Goal: Information Seeking & Learning: Check status

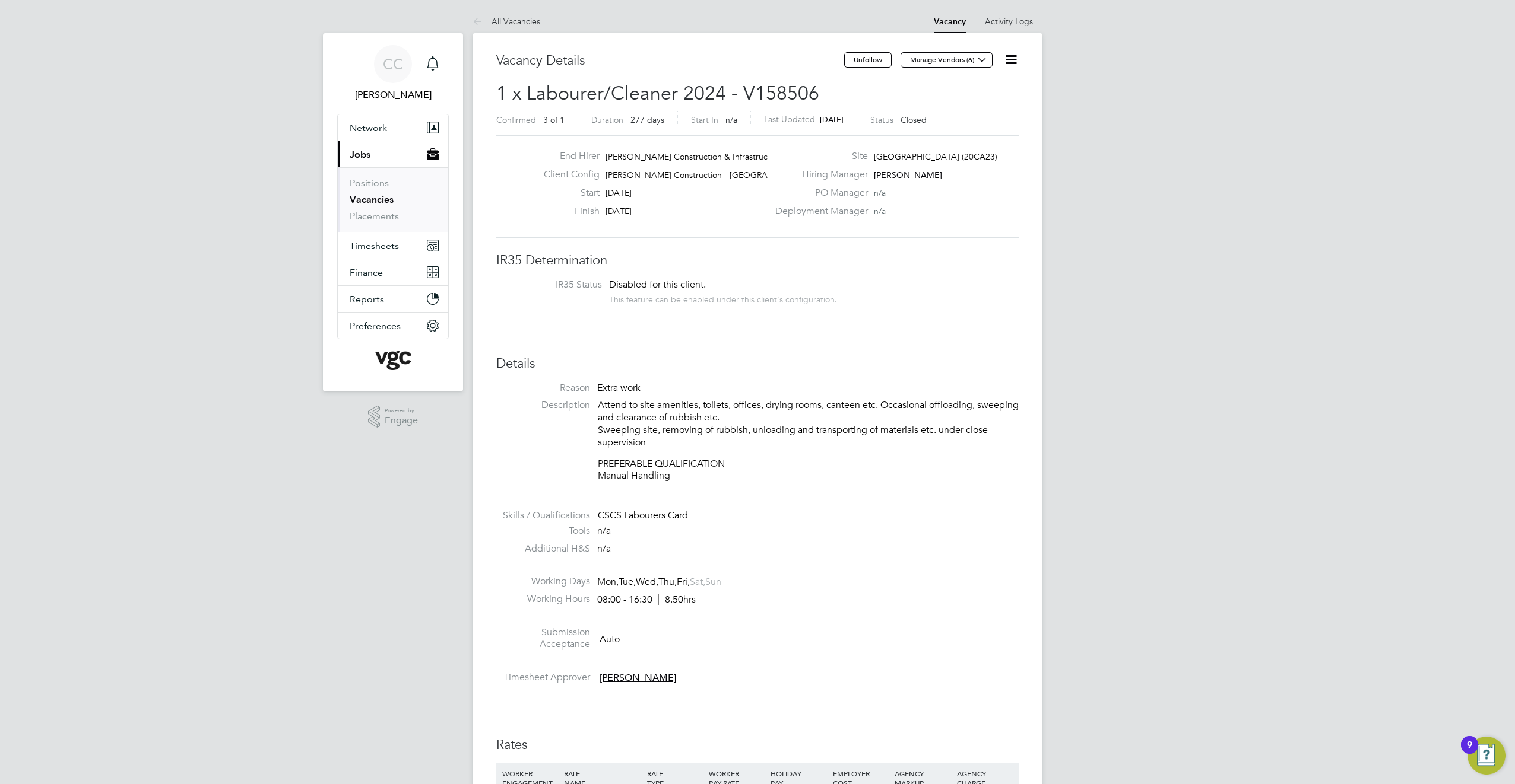
click at [378, 154] on button "Current page: Jobs" at bounding box center [393, 154] width 110 height 26
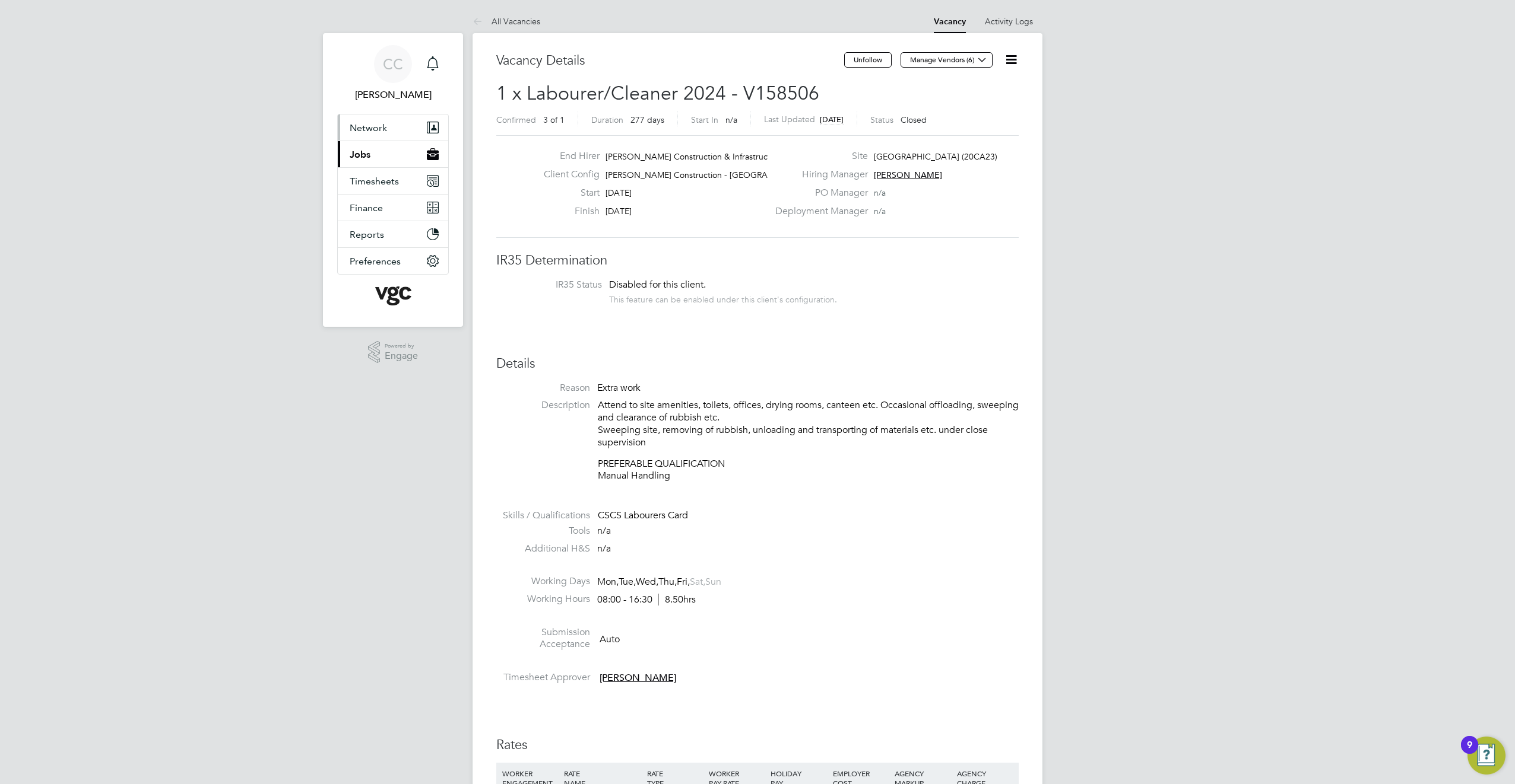
click at [377, 133] on span "Network" at bounding box center [368, 128] width 38 height 11
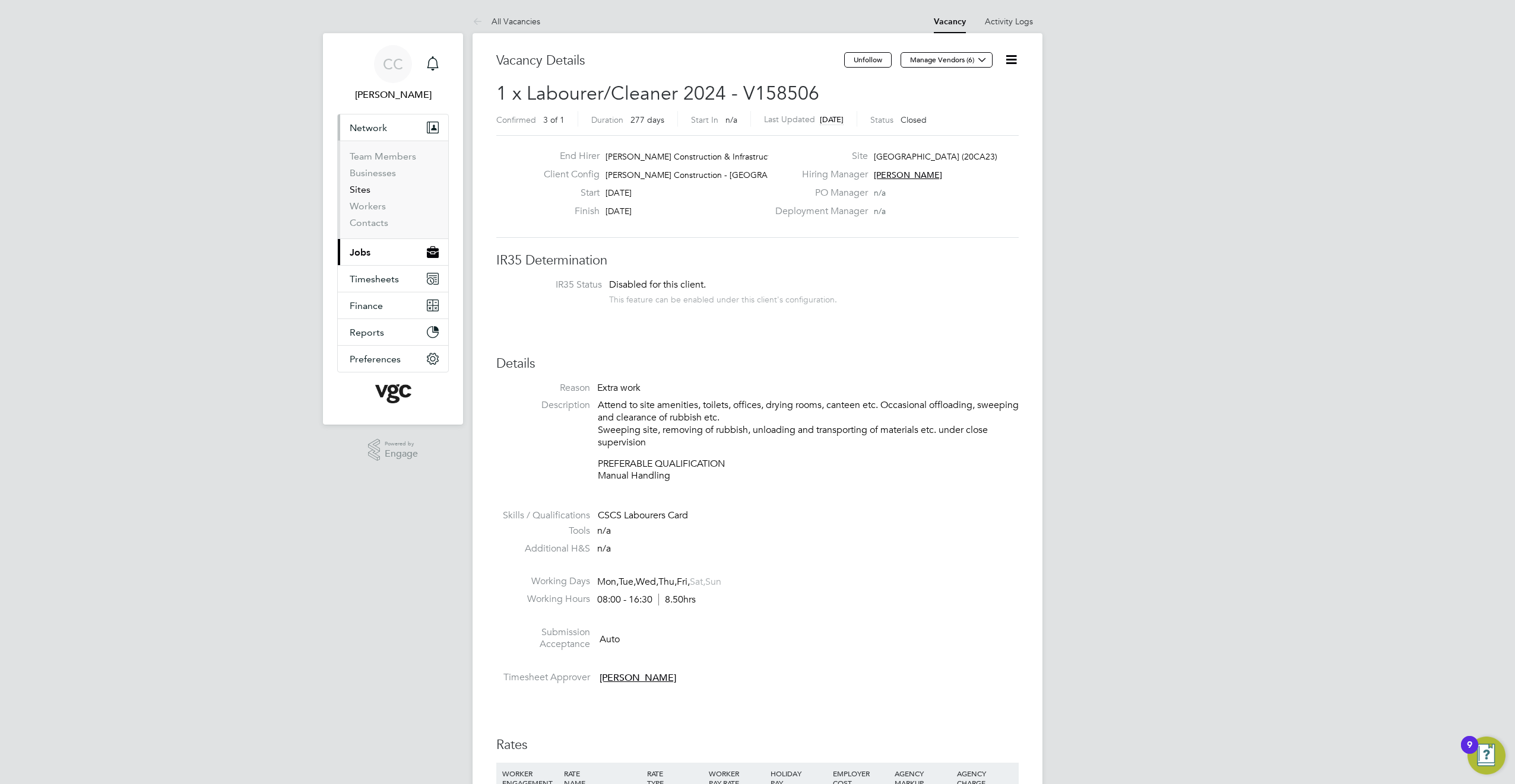
click at [365, 190] on link "Sites" at bounding box center [360, 190] width 21 height 11
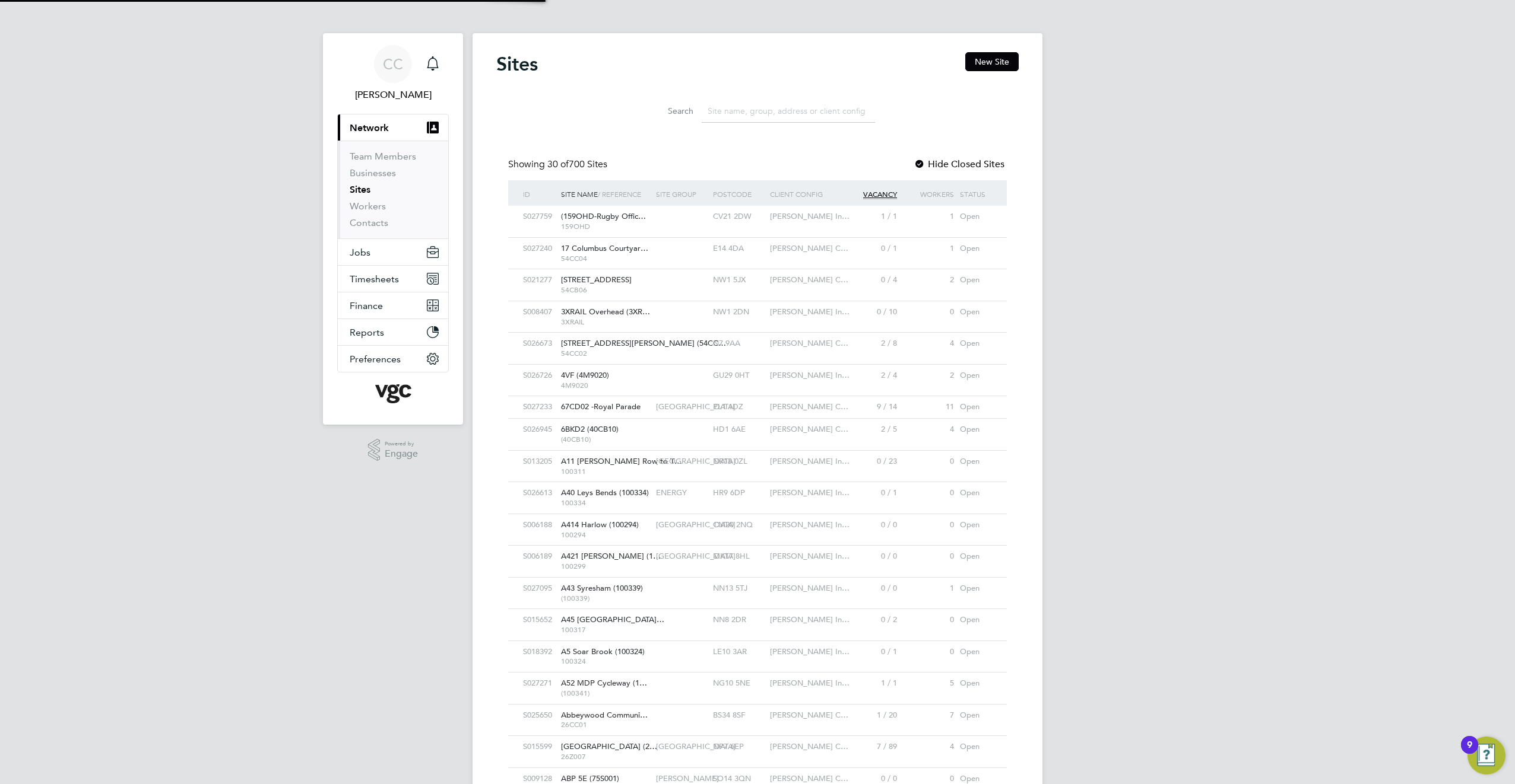
scroll to position [23, 57]
click at [750, 108] on input at bounding box center [788, 111] width 173 height 23
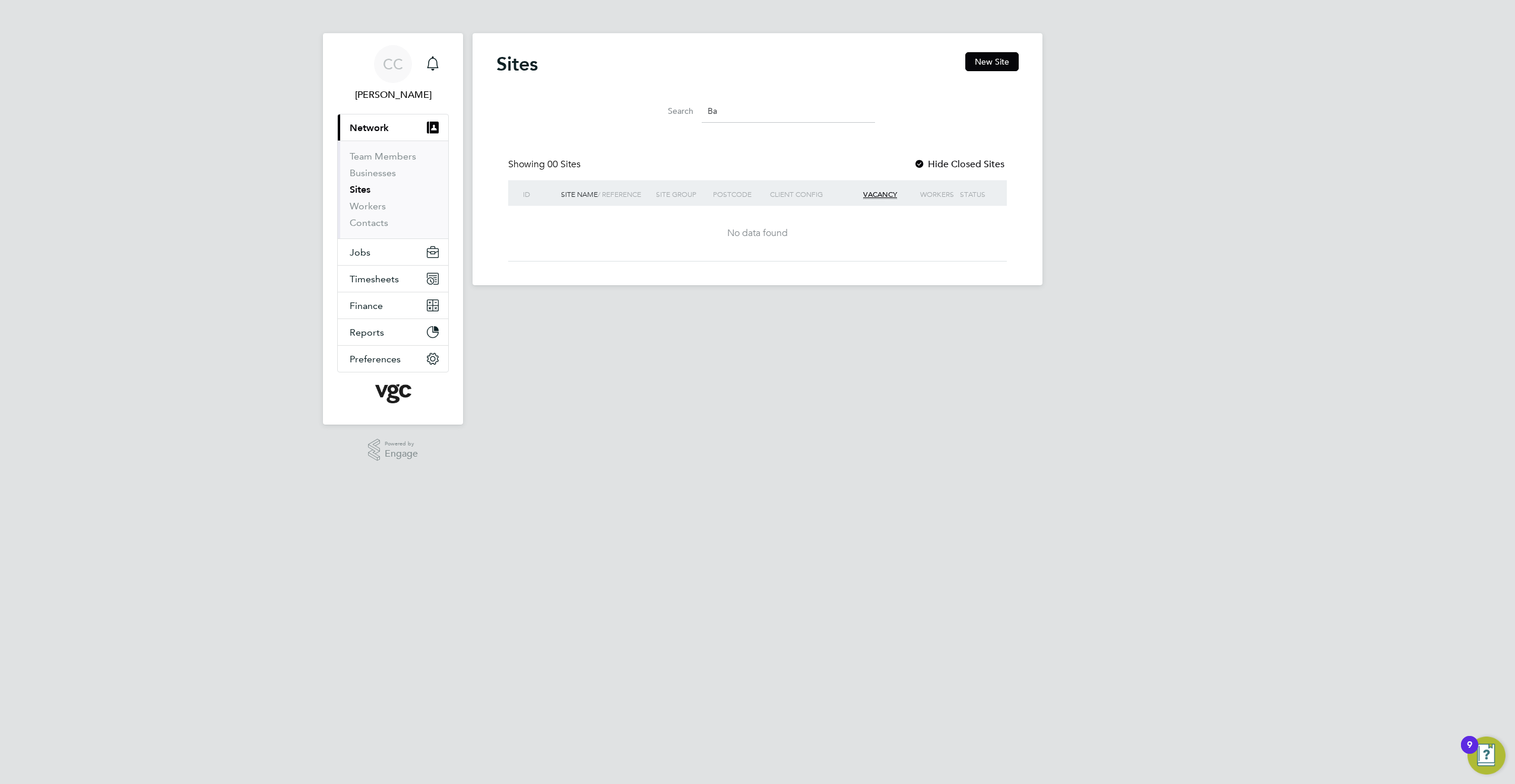
type input "B"
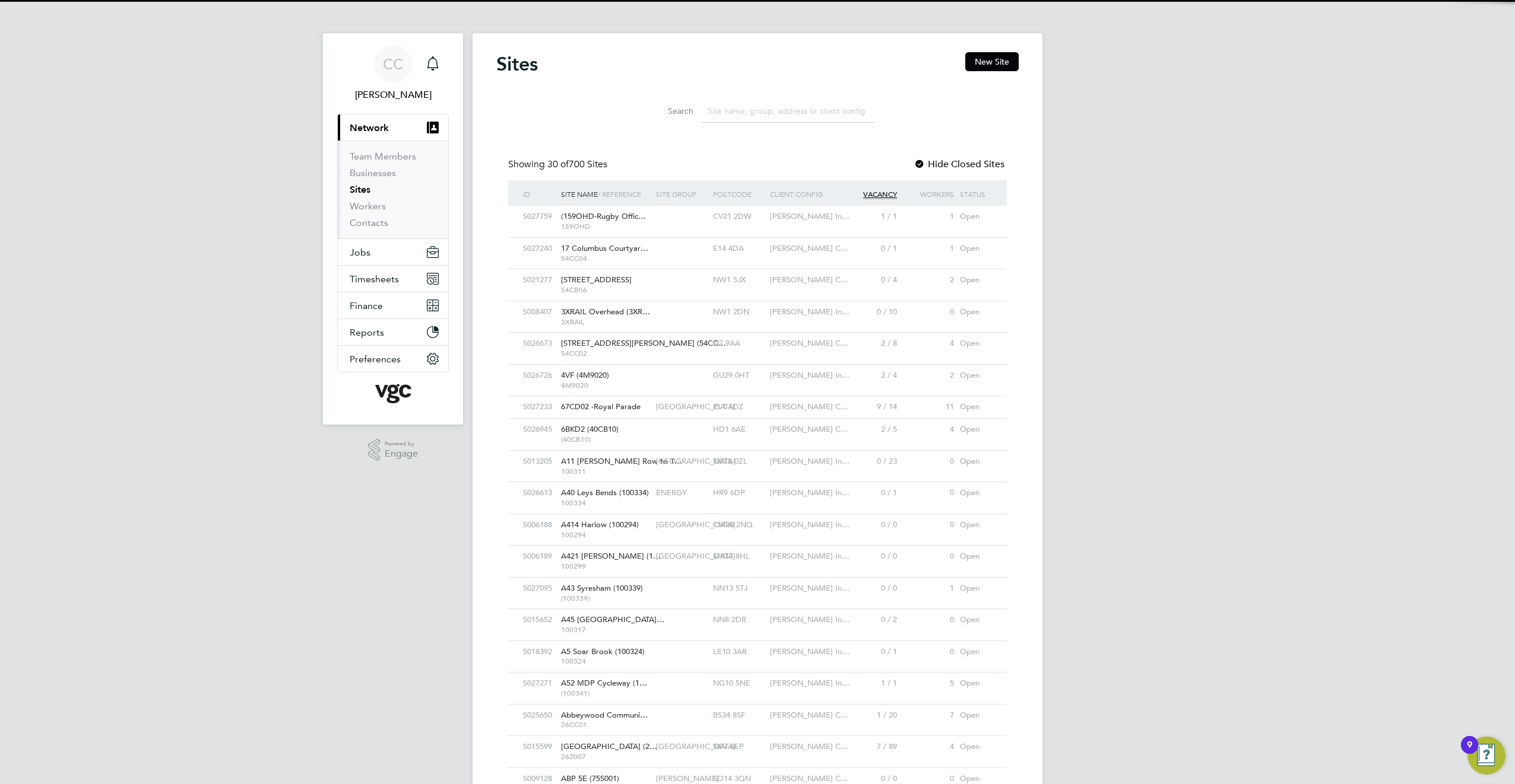
click at [750, 108] on input at bounding box center [788, 111] width 173 height 23
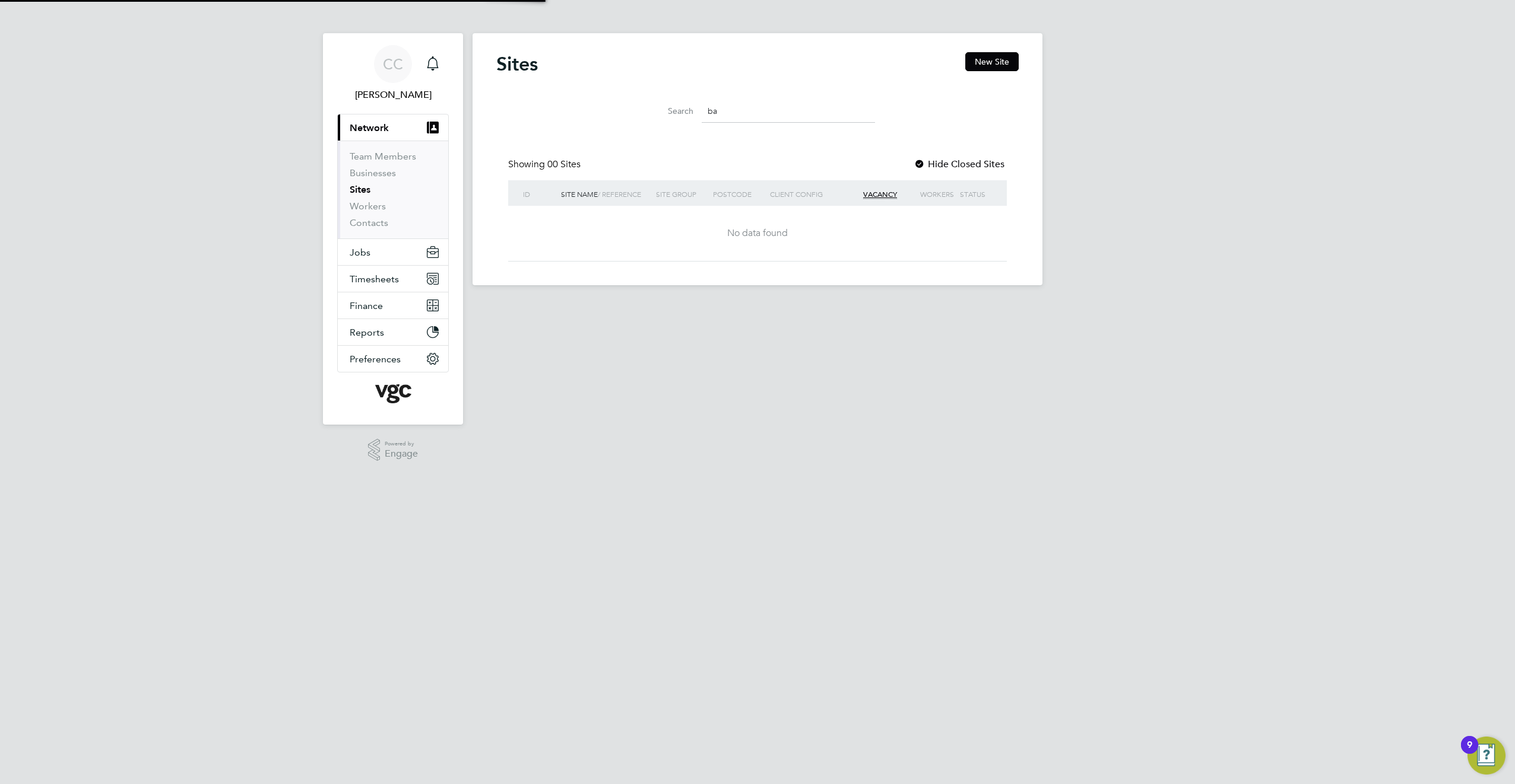
type input "b"
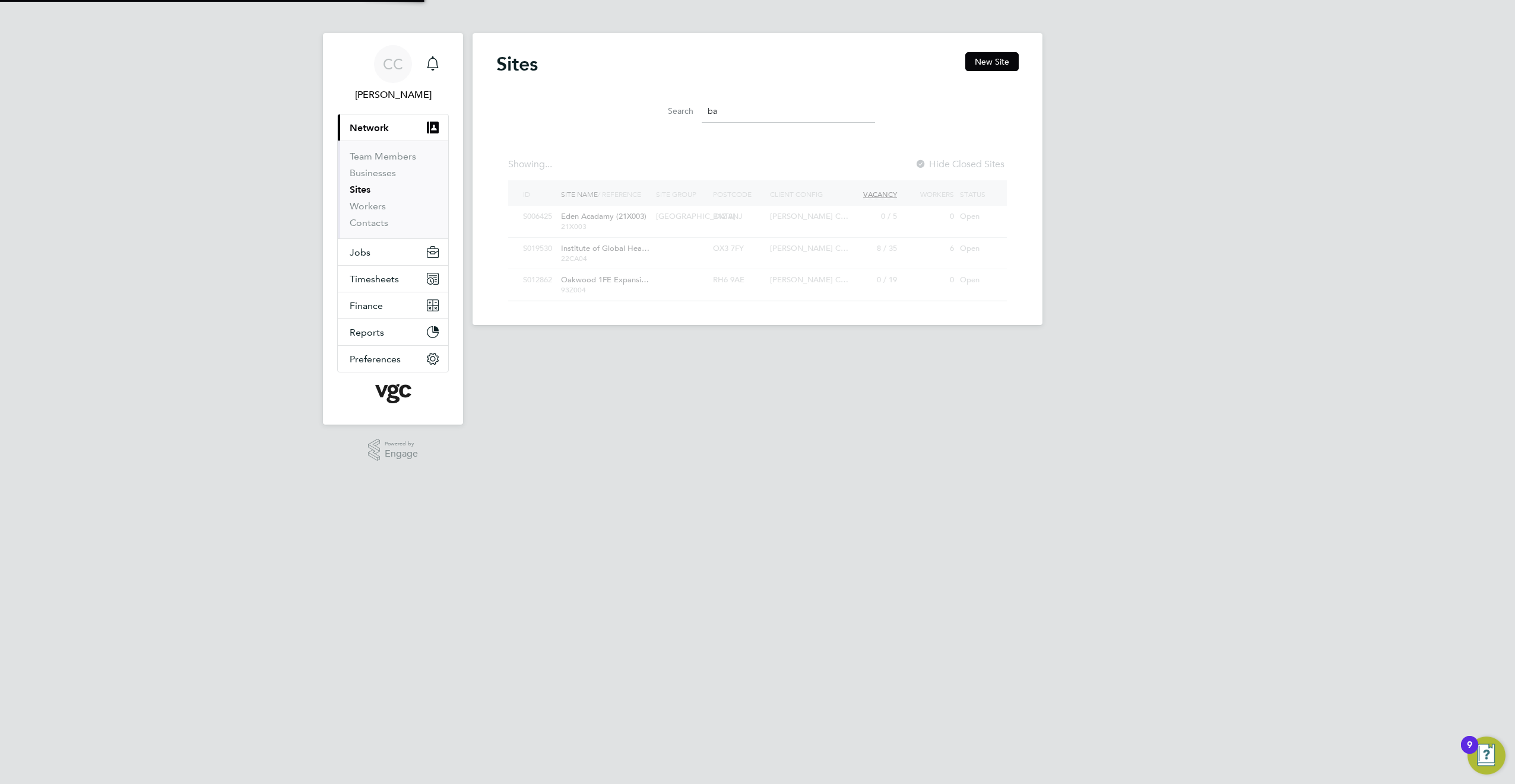
type input "b"
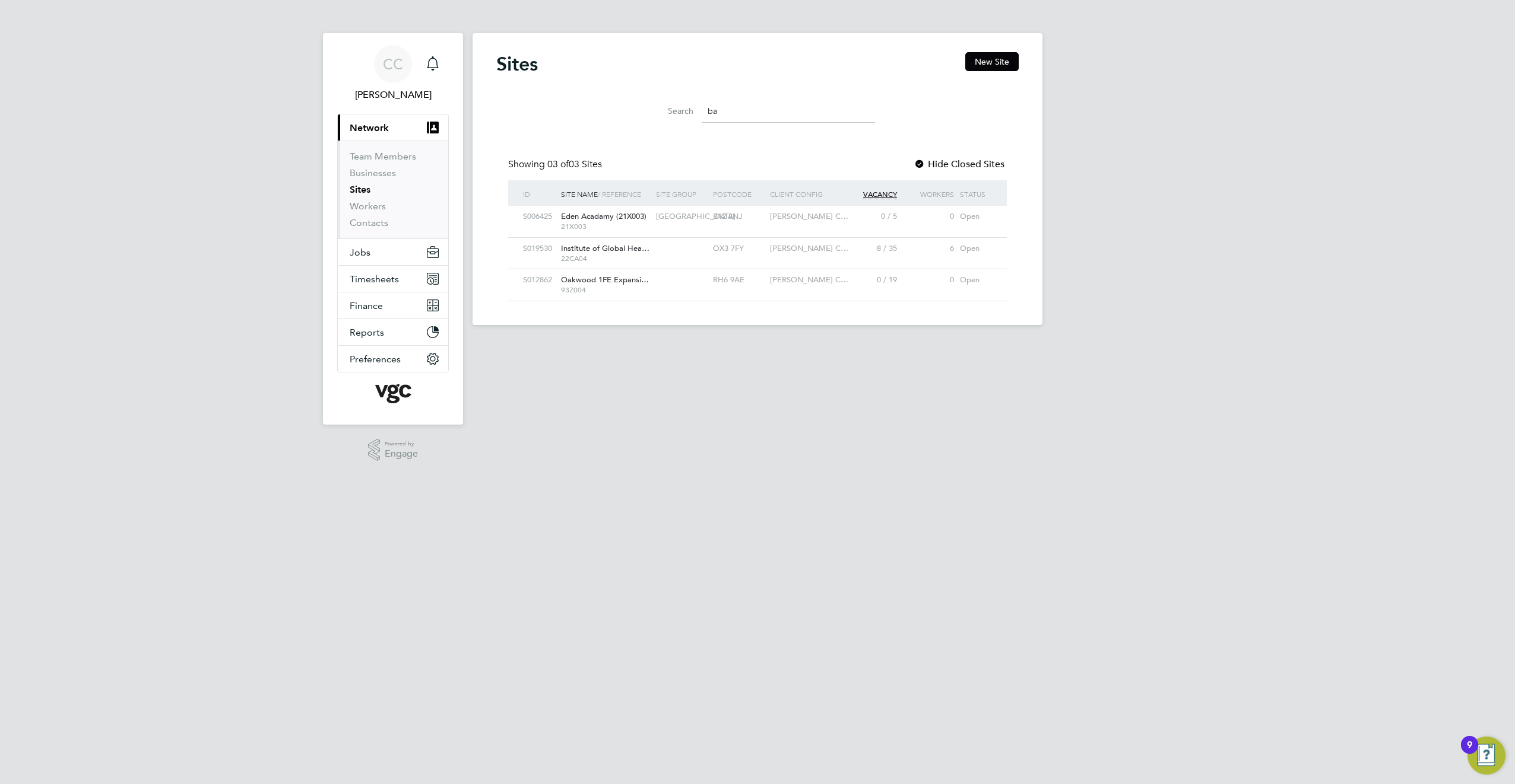
type input "b"
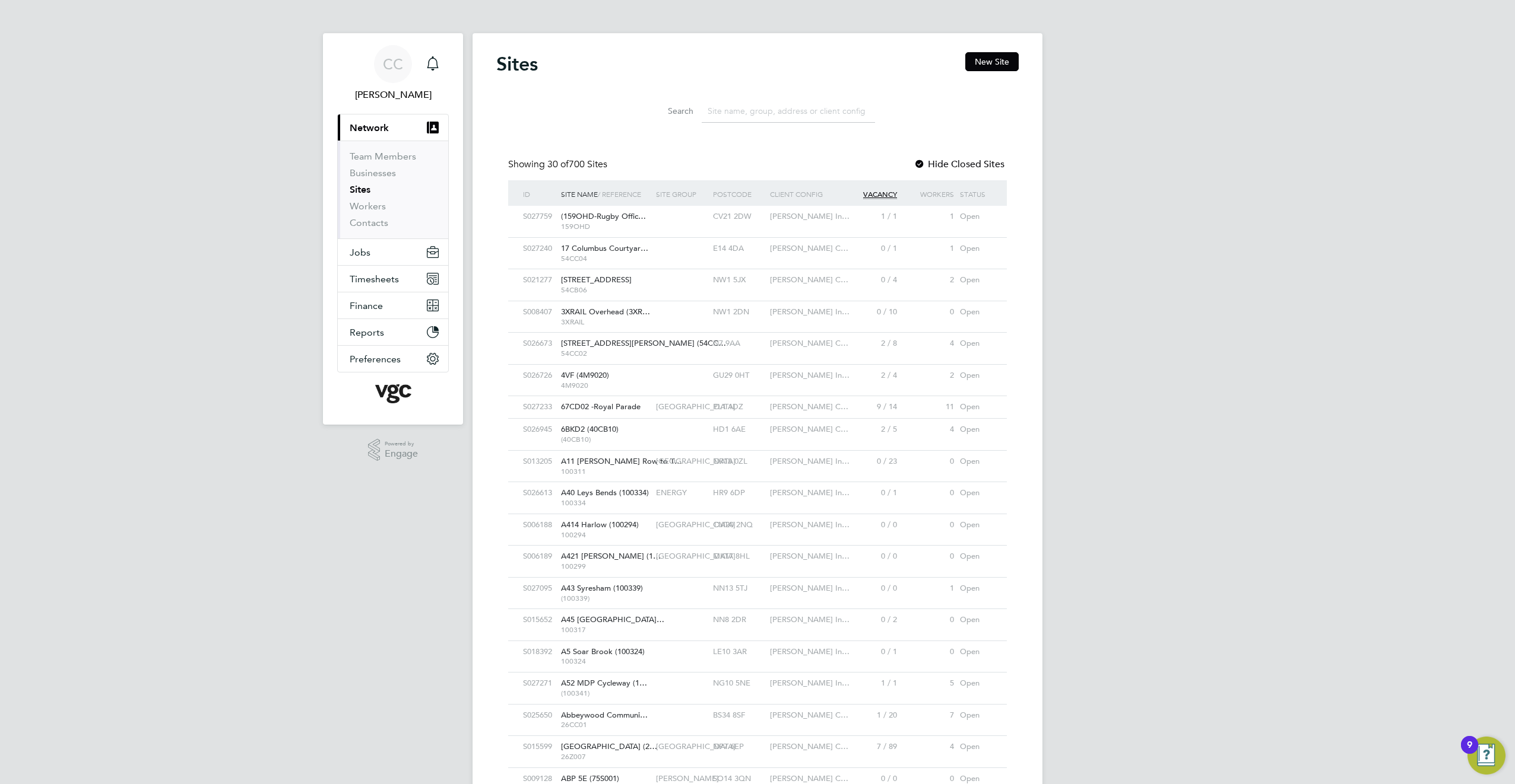
click at [637, 145] on div "Sites New Site Search Showing 30 of 700 Sites Hide Closed Sites ID Site Name / …" at bounding box center [758, 613] width 522 height 1122
click at [394, 326] on button "Reports" at bounding box center [393, 332] width 110 height 26
click at [384, 268] on link "Margin Report" at bounding box center [382, 263] width 64 height 11
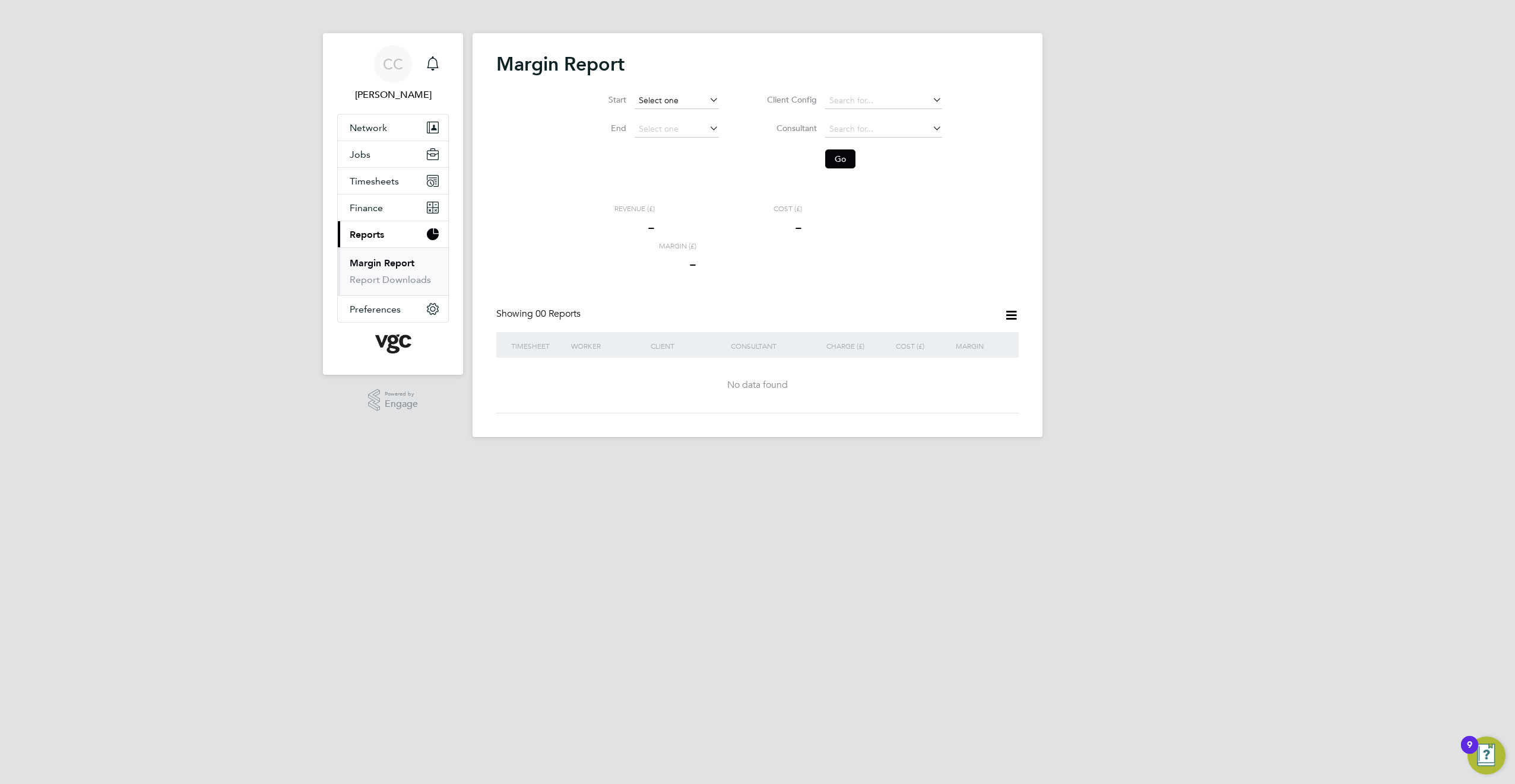
scroll to position [462, 0]
click at [665, 103] on input at bounding box center [676, 100] width 84 height 16
click at [701, 211] on span "[DATE]" at bounding box center [699, 200] width 23 height 23
type input "[DATE]"
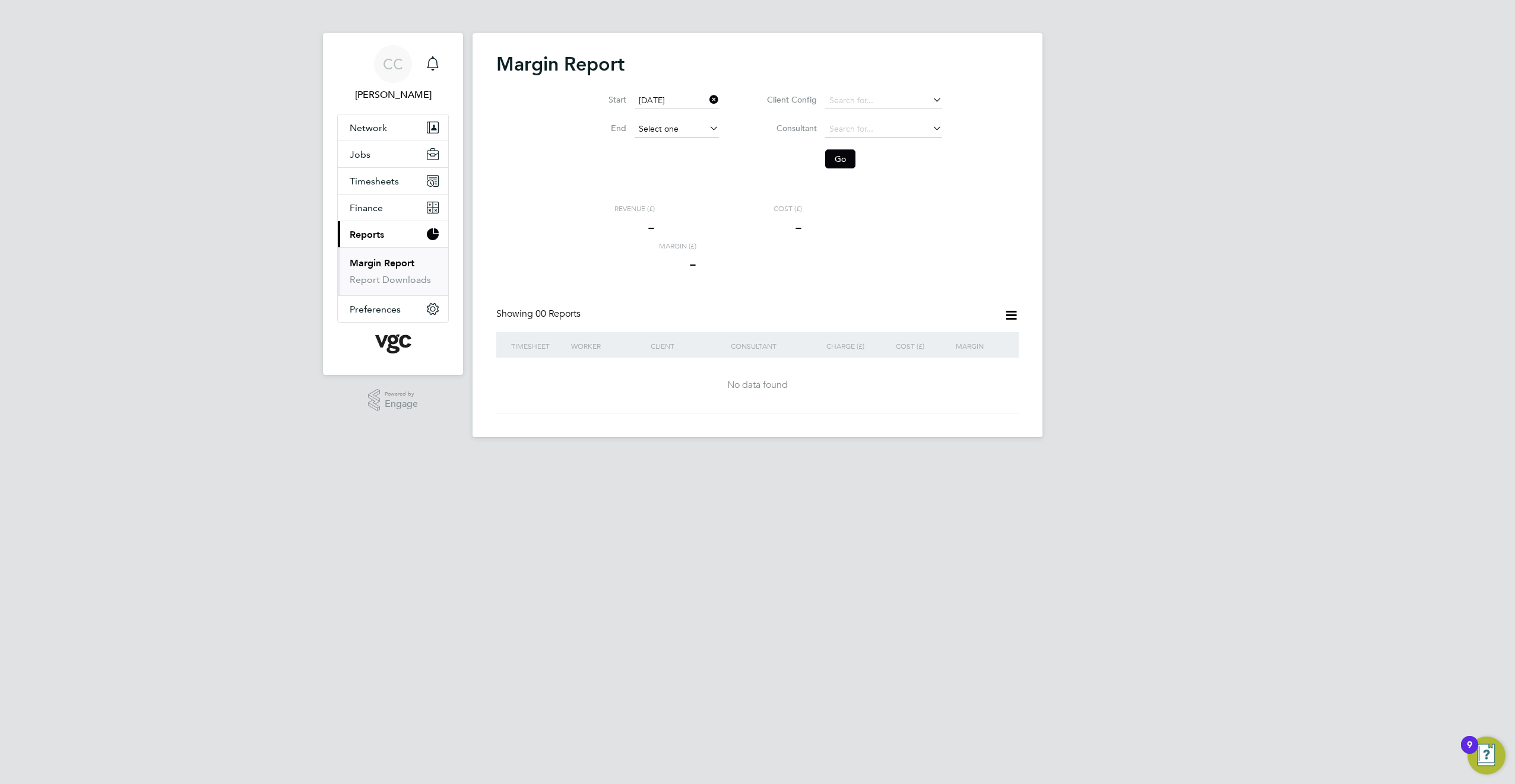
scroll to position [462, 0]
click at [678, 127] on input at bounding box center [676, 129] width 84 height 16
click at [674, 243] on span "26" at bounding box center [677, 231] width 23 height 23
type input "[DATE]"
click at [848, 123] on input at bounding box center [883, 129] width 117 height 16
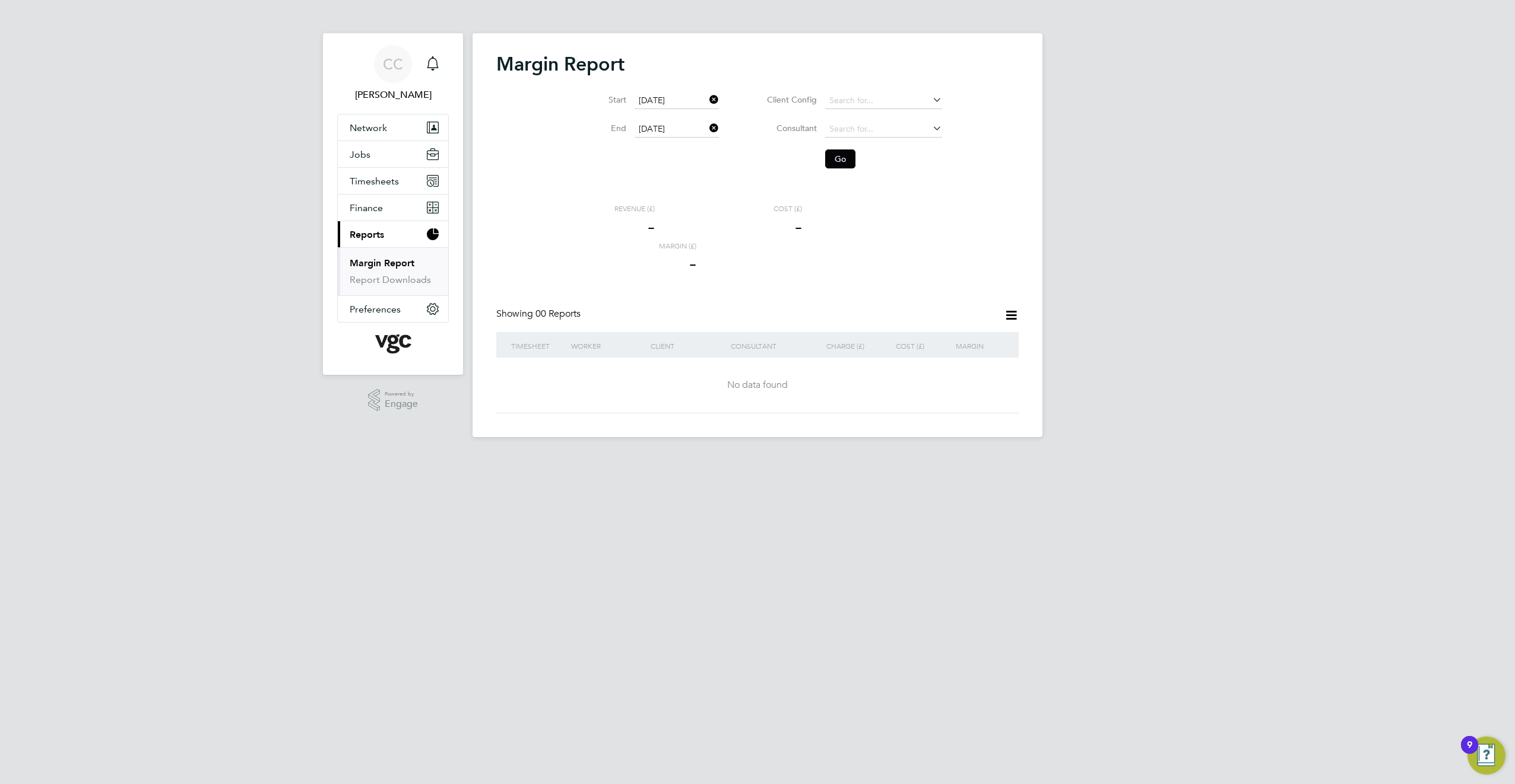
click at [859, 158] on li "[PERSON_NAME]" at bounding box center [884, 161] width 118 height 16
type input "[PERSON_NAME]"
click at [844, 160] on button "Go" at bounding box center [840, 158] width 30 height 19
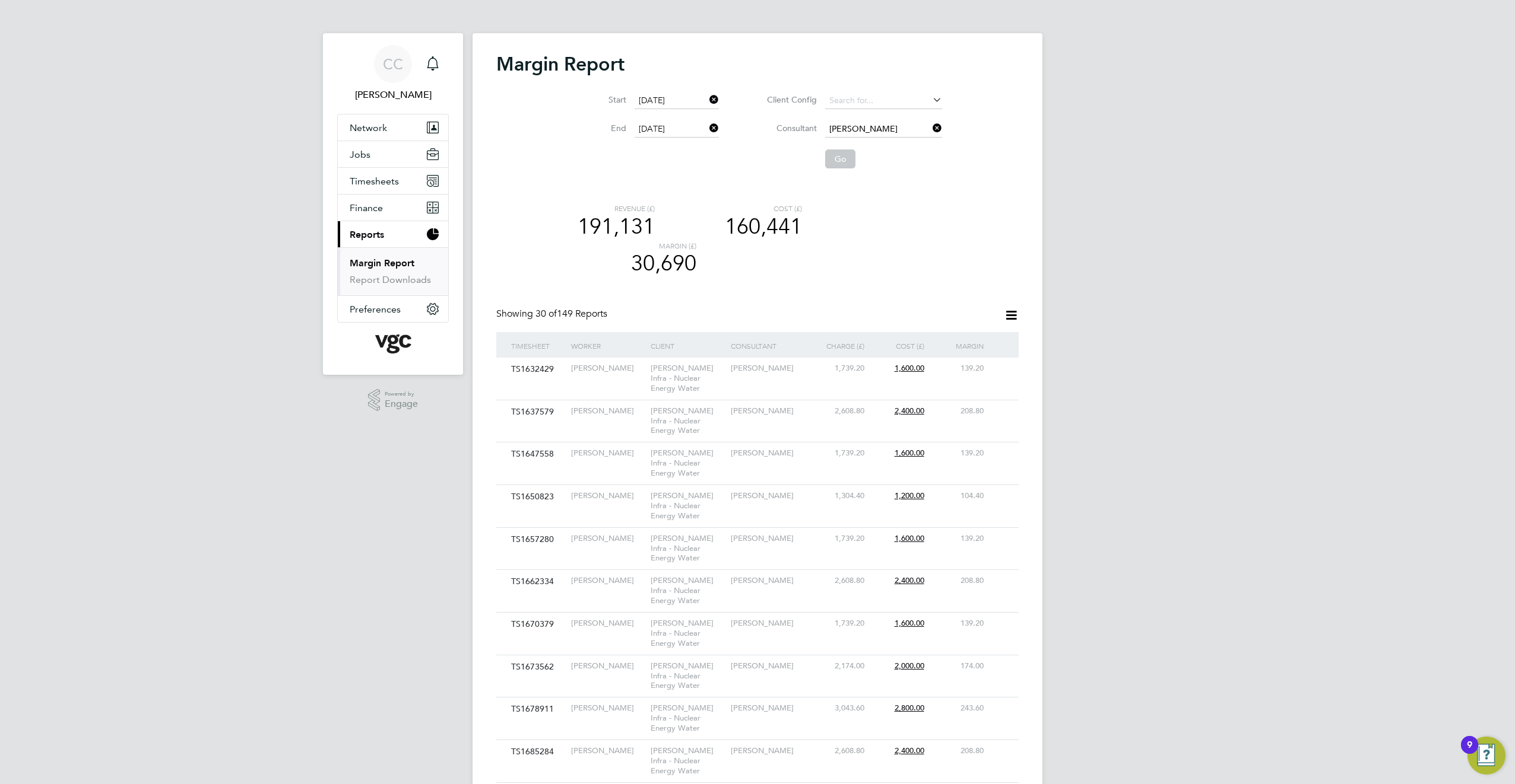
click at [1016, 315] on icon at bounding box center [1011, 315] width 15 height 15
click at [928, 287] on div "Revenue (£) 191,131 Cost (£) 160,441 Margin (£) 30,690" at bounding box center [793, 255] width 451 height 104
click at [395, 230] on button "Current page: Reports" at bounding box center [393, 234] width 110 height 26
click at [387, 211] on button "Finance" at bounding box center [393, 207] width 110 height 26
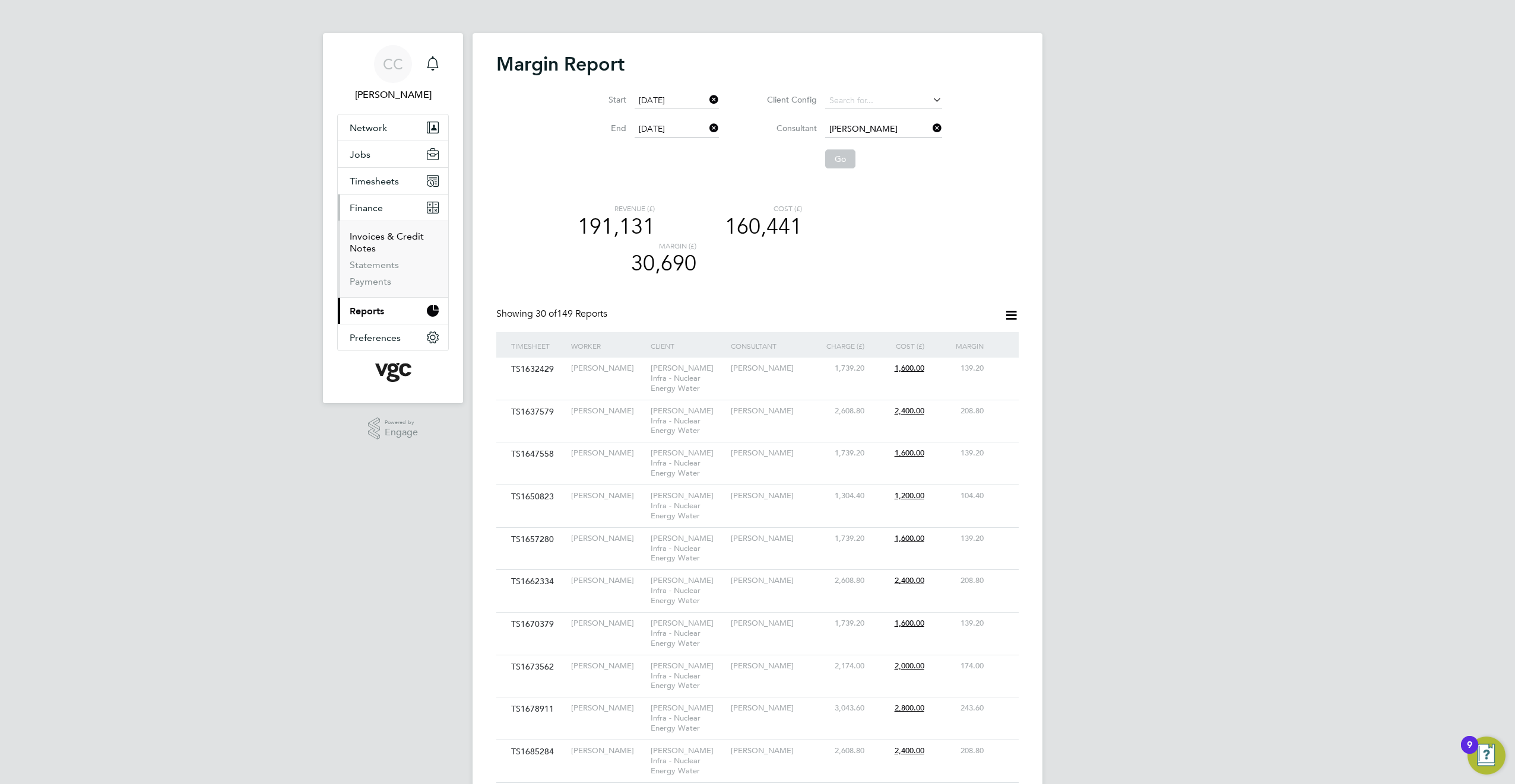
click at [375, 238] on link "Invoices & Credit Notes" at bounding box center [387, 242] width 74 height 23
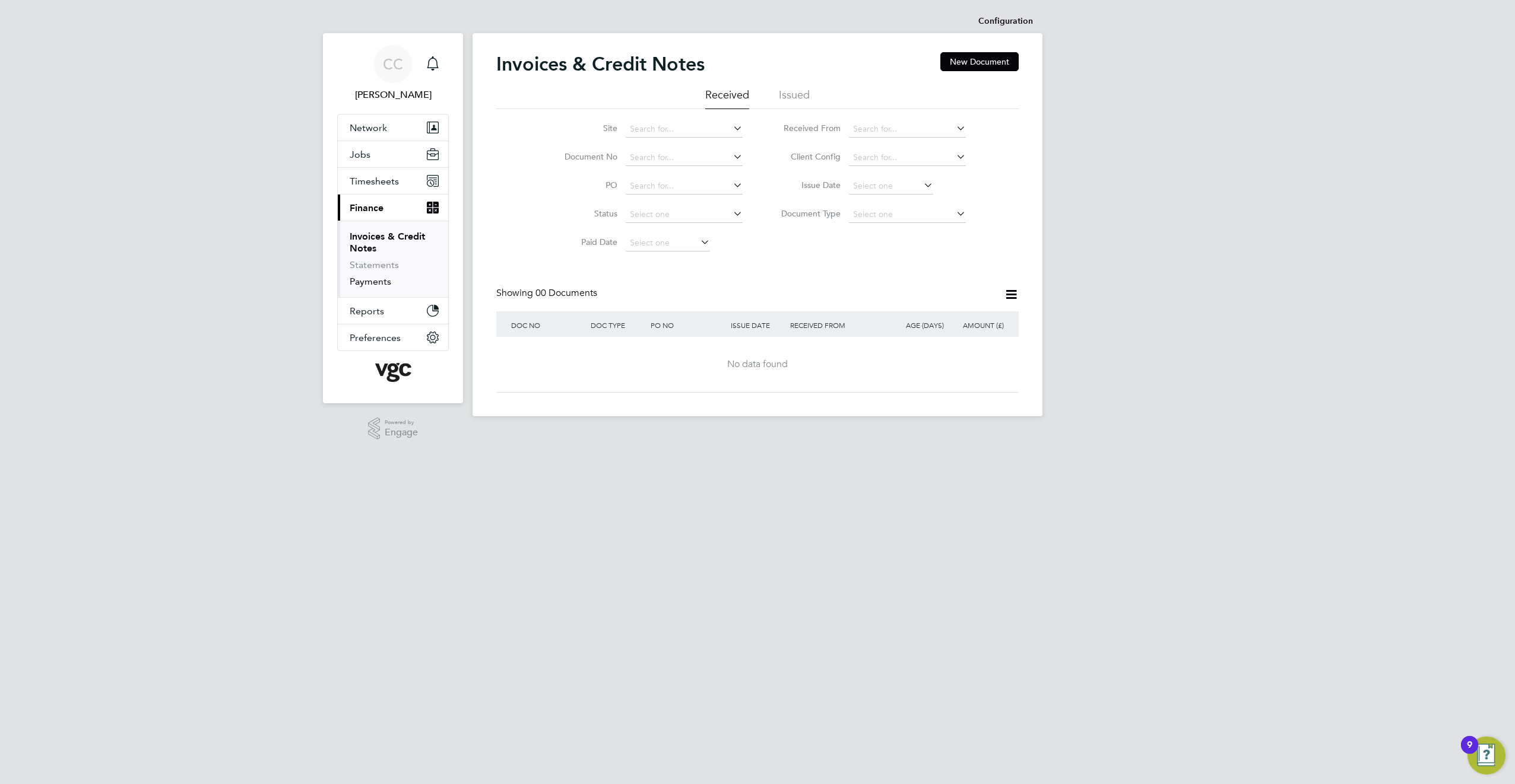
click at [373, 285] on link "Payments" at bounding box center [370, 282] width 42 height 11
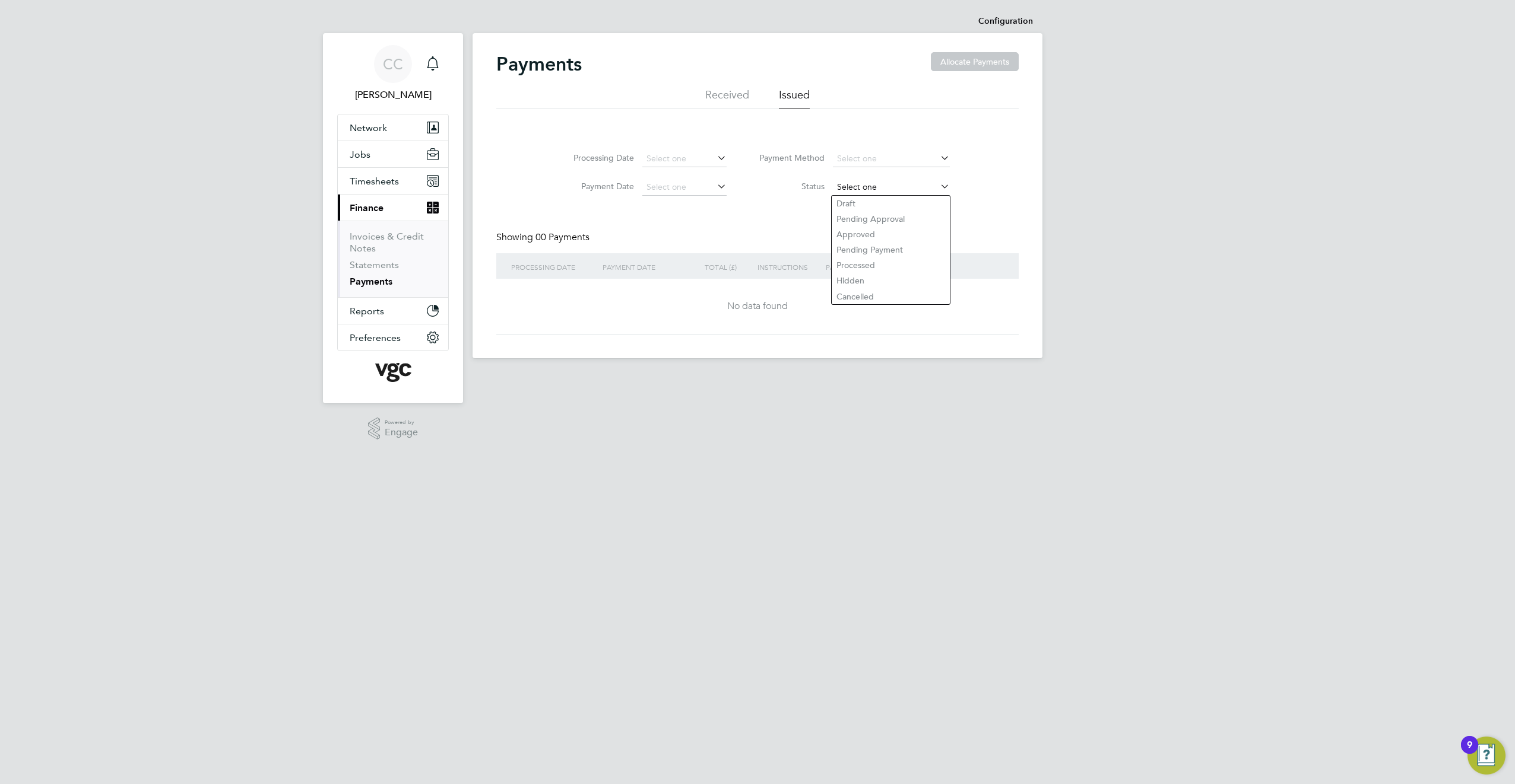
click at [864, 185] on input at bounding box center [891, 187] width 117 height 16
click at [800, 226] on div "Processing Date Payment Date Payment Method Status Showing 00 Payments PROCESSI…" at bounding box center [758, 236] width 522 height 196
click at [375, 207] on span "Finance" at bounding box center [367, 208] width 34 height 11
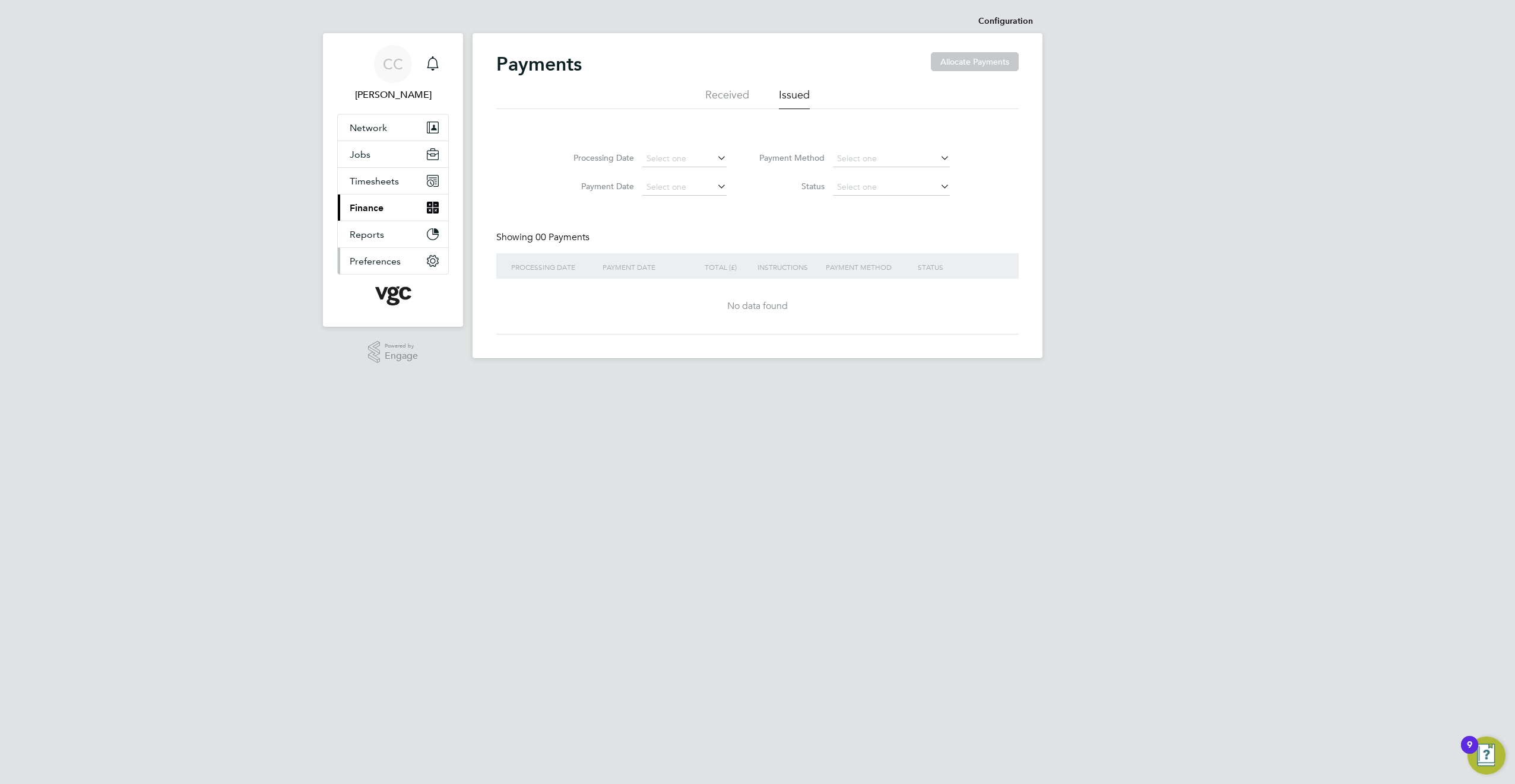
click at [385, 259] on span "Preferences" at bounding box center [375, 261] width 51 height 11
click at [379, 215] on button "Current page: Finance" at bounding box center [393, 207] width 110 height 26
